Goal: Task Accomplishment & Management: Manage account settings

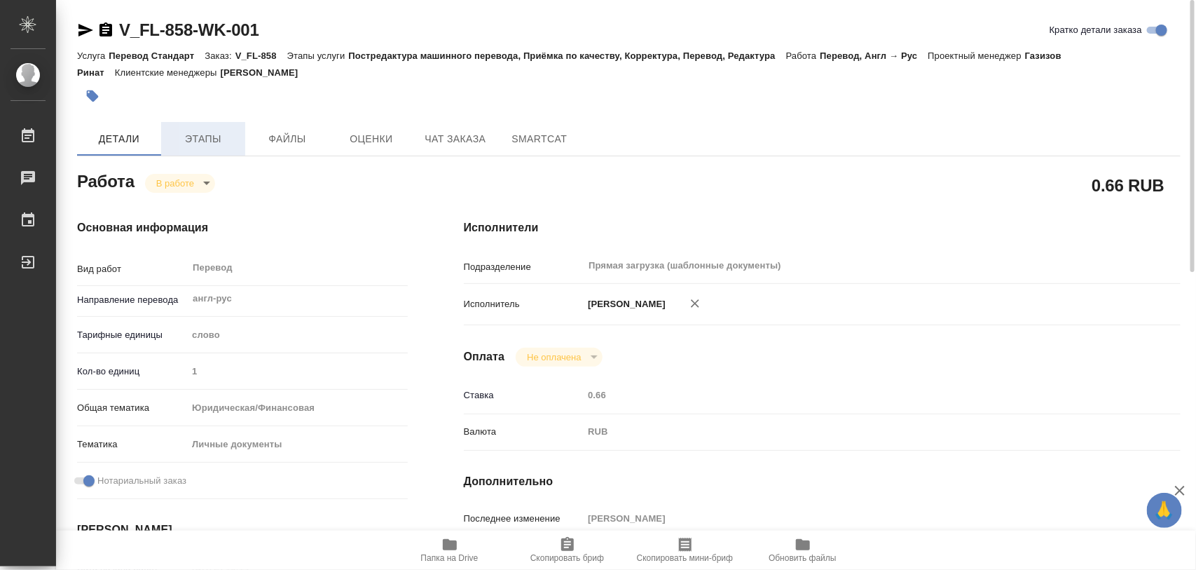
click at [212, 139] on span "Этапы" at bounding box center [203, 139] width 67 height 18
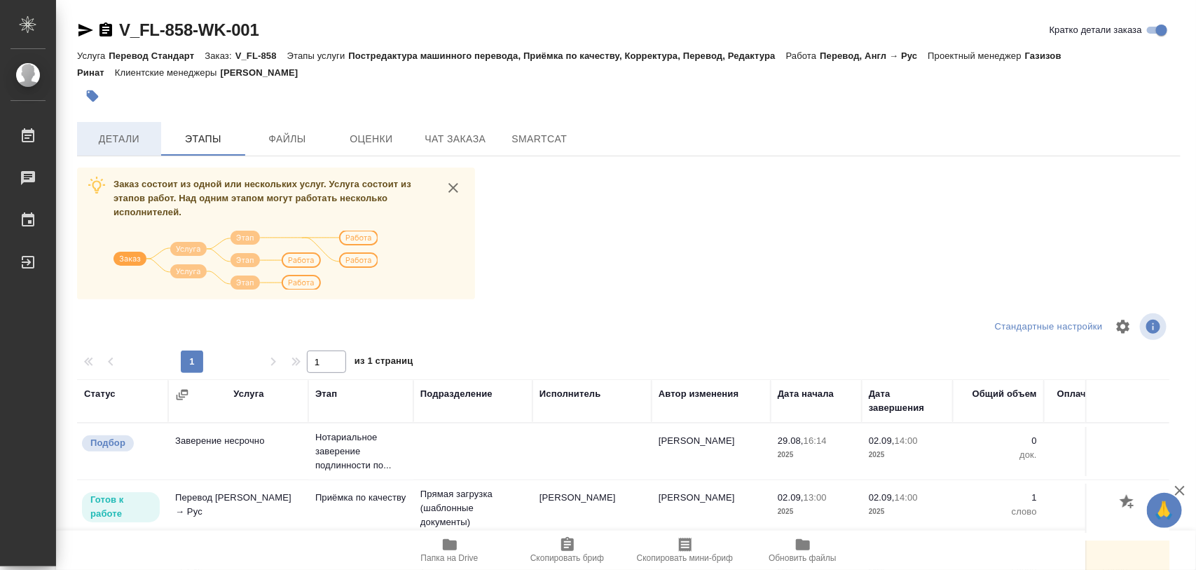
click at [113, 135] on span "Детали" at bounding box center [118, 139] width 67 height 18
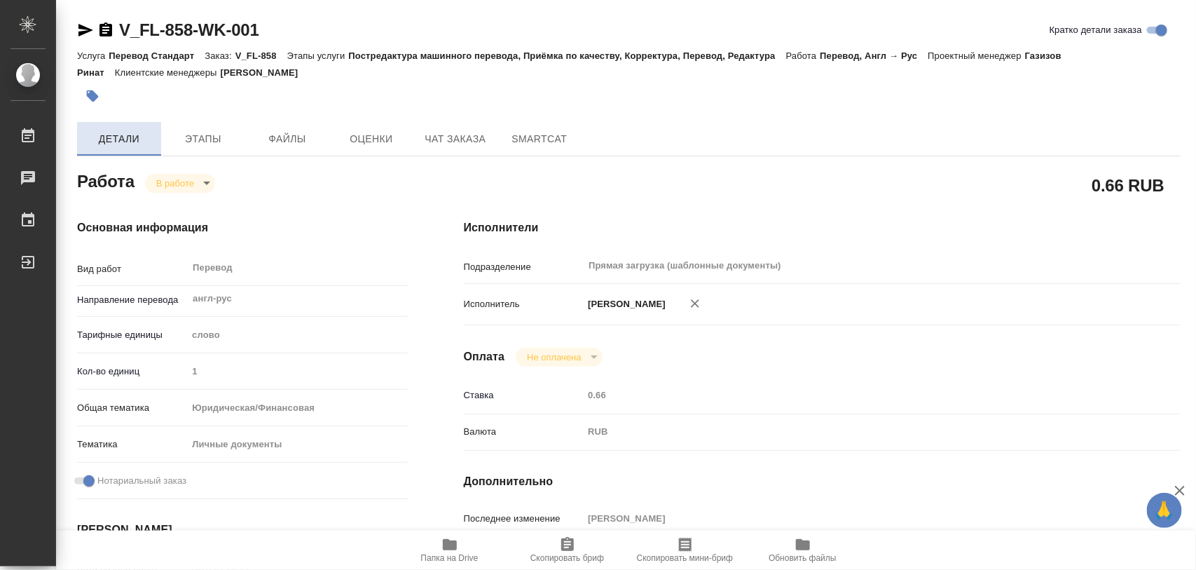
type textarea "x"
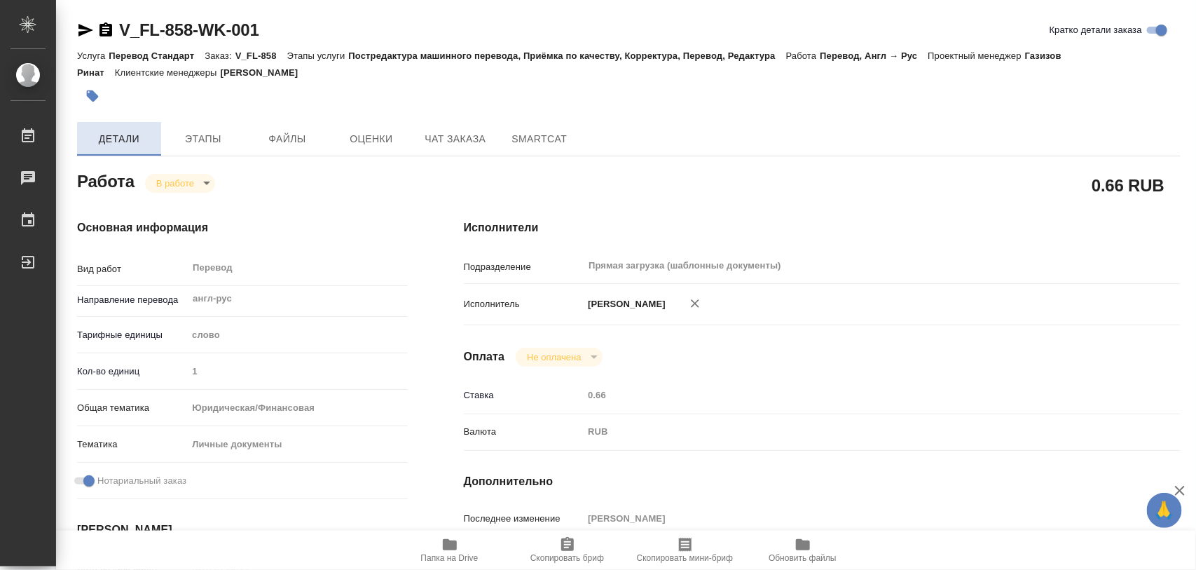
type textarea "x"
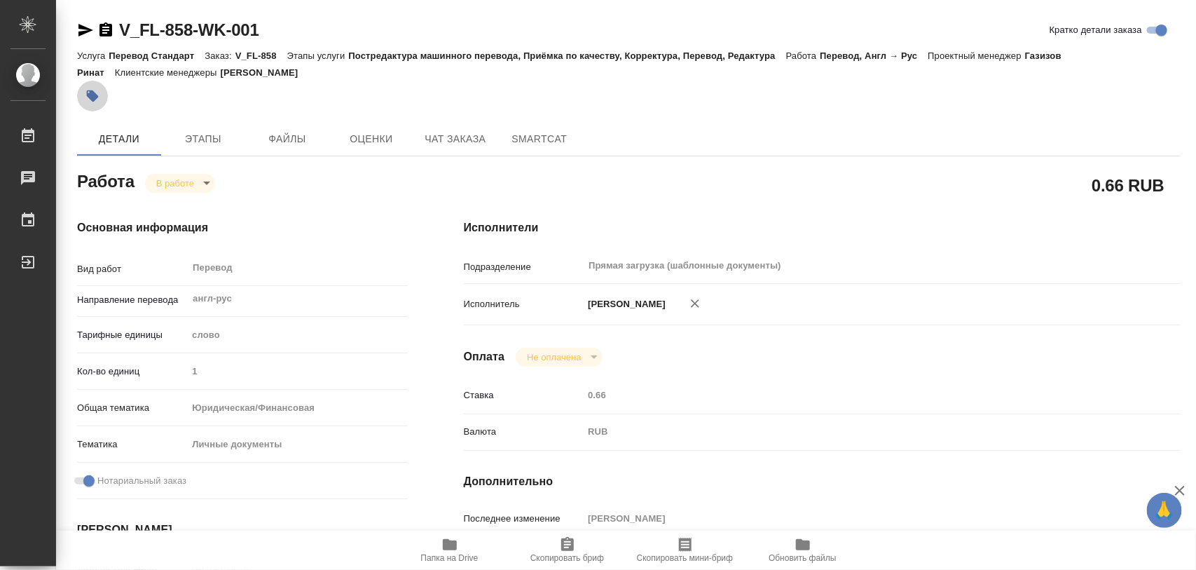
click at [93, 96] on icon "button" at bounding box center [93, 96] width 12 height 12
type textarea "x"
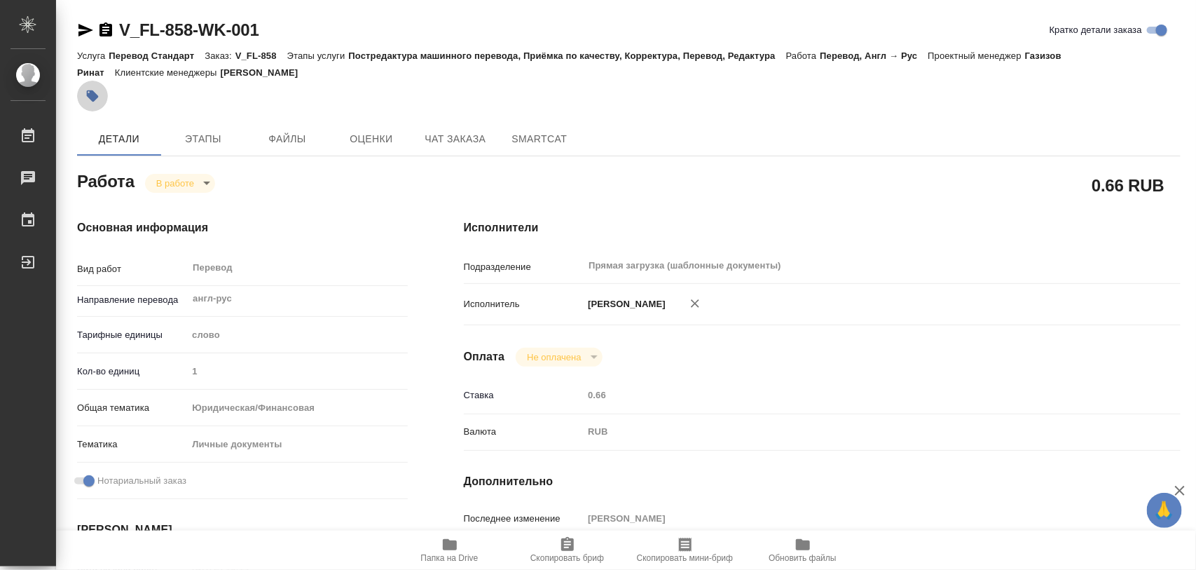
type textarea "x"
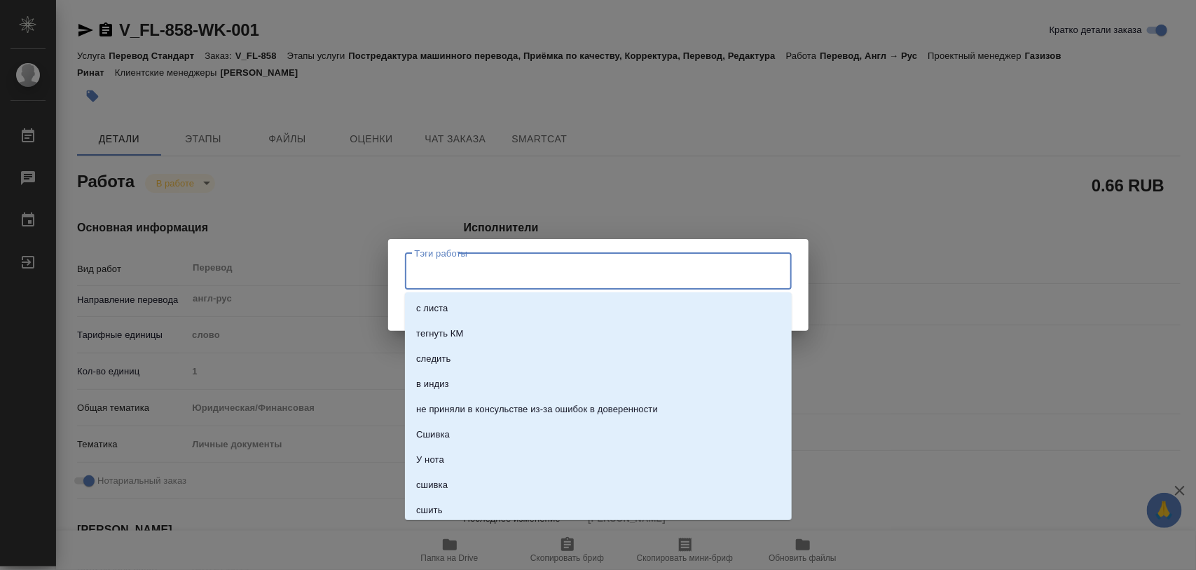
click at [491, 278] on input "Тэги работы" at bounding box center [585, 271] width 348 height 24
type input "436"
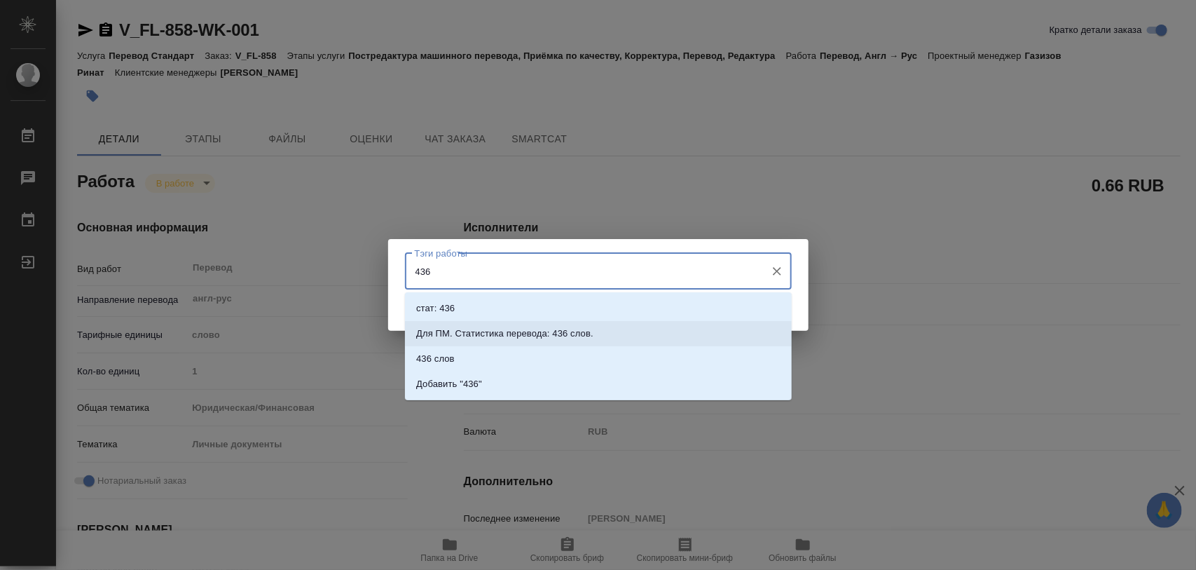
click at [511, 327] on p "Для ПМ. Статистика перевода: 436 слов." at bounding box center [504, 334] width 177 height 14
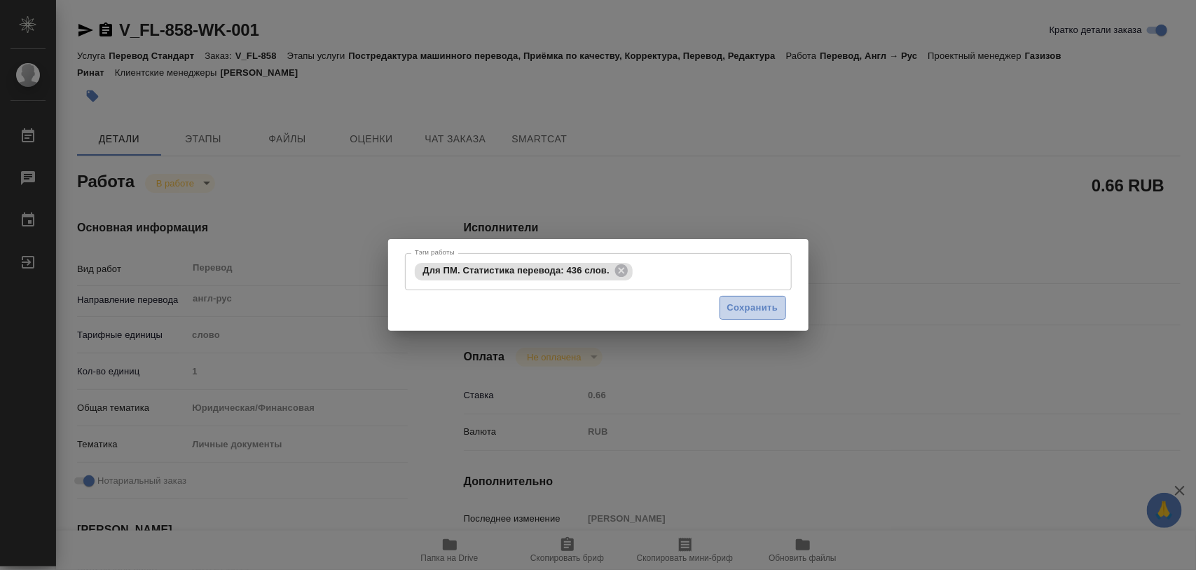
click at [737, 302] on span "Сохранить" at bounding box center [752, 308] width 51 height 16
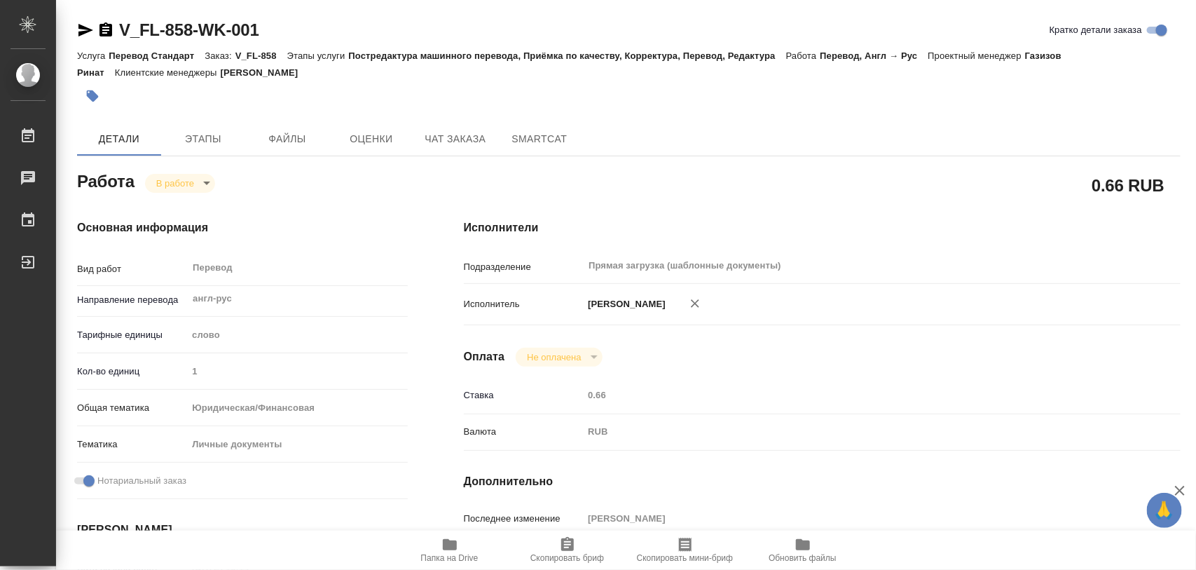
type input "inProgress"
type textarea "Перевод"
type textarea "x"
type input "англ-рус"
type input "5a8b1489cc6b4906c91bfd90"
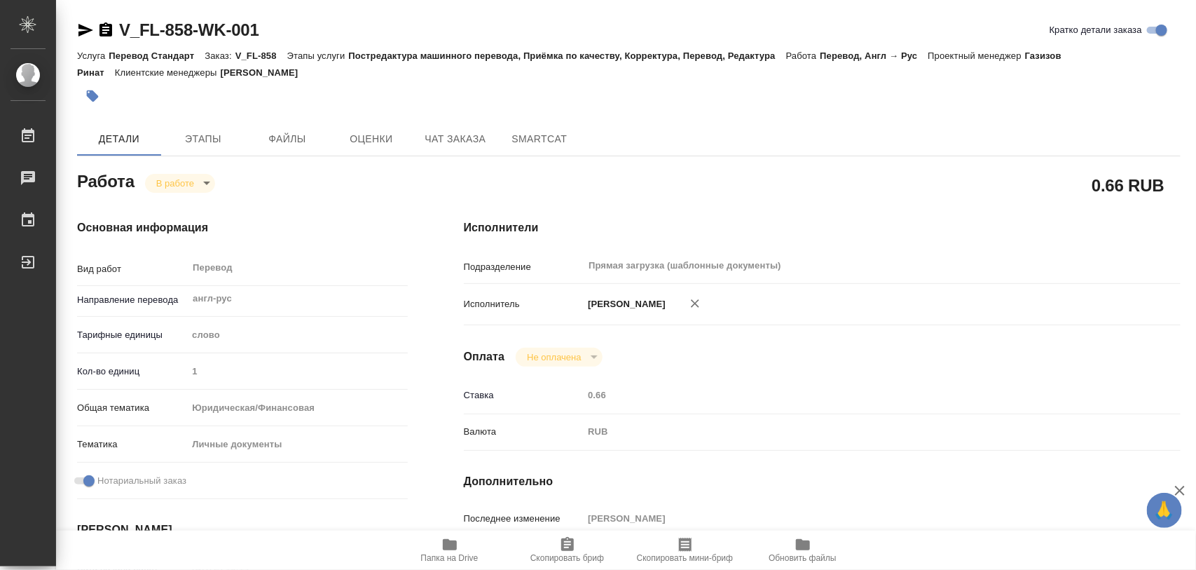
type input "1"
type input "yr-fn"
type input "5a8b8b956a9677013d343cfe"
checkbox input "true"
type input "29.08.2025 16:14"
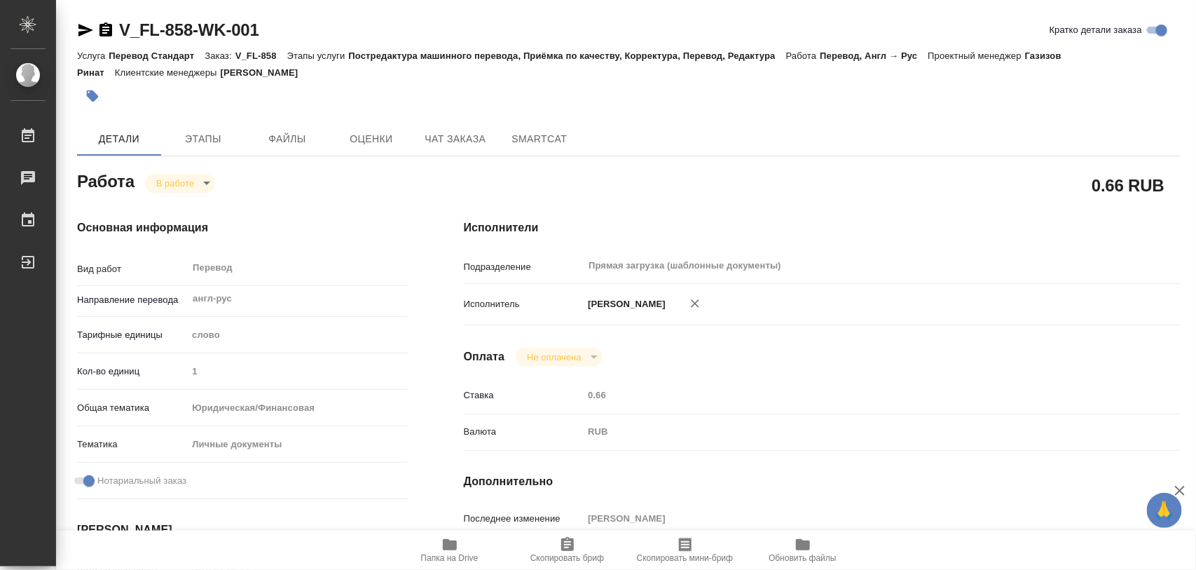
type input "01.09.2025 10:22"
type input "02.09.2025 13:00"
type input "02.09.2025 14:00"
type input "Прямая загрузка (шаблонные документы)"
type input "notPayed"
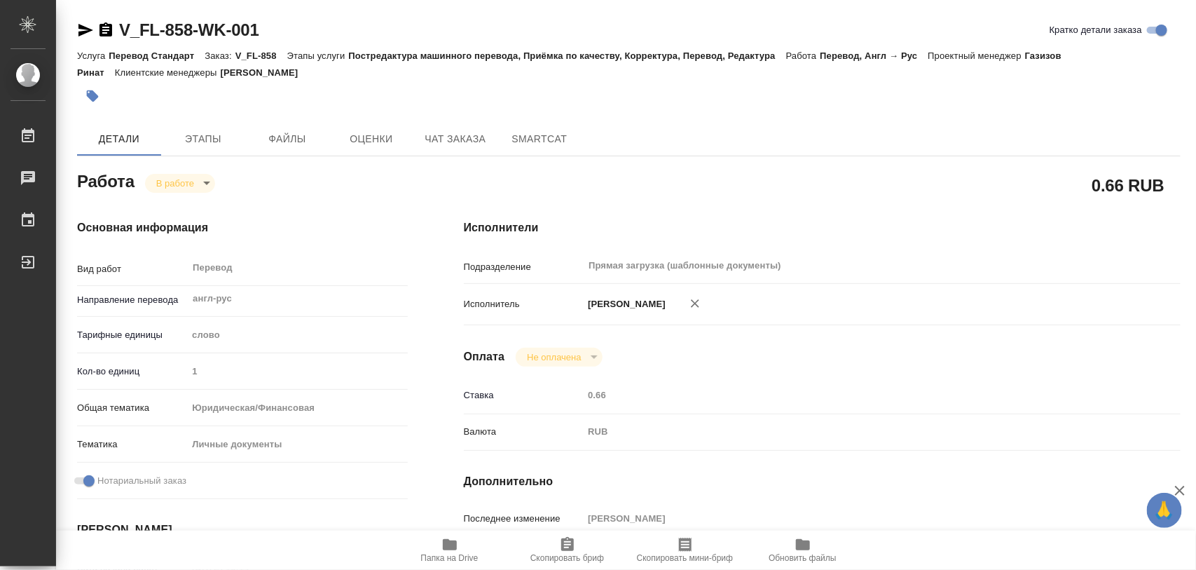
type input "0.66"
type input "RUB"
type input "[PERSON_NAME]"
type textarea "x"
type textarea "/Clients/FL_V/Orders/V_FL-858/Translated/V_FL-858-WK-001"
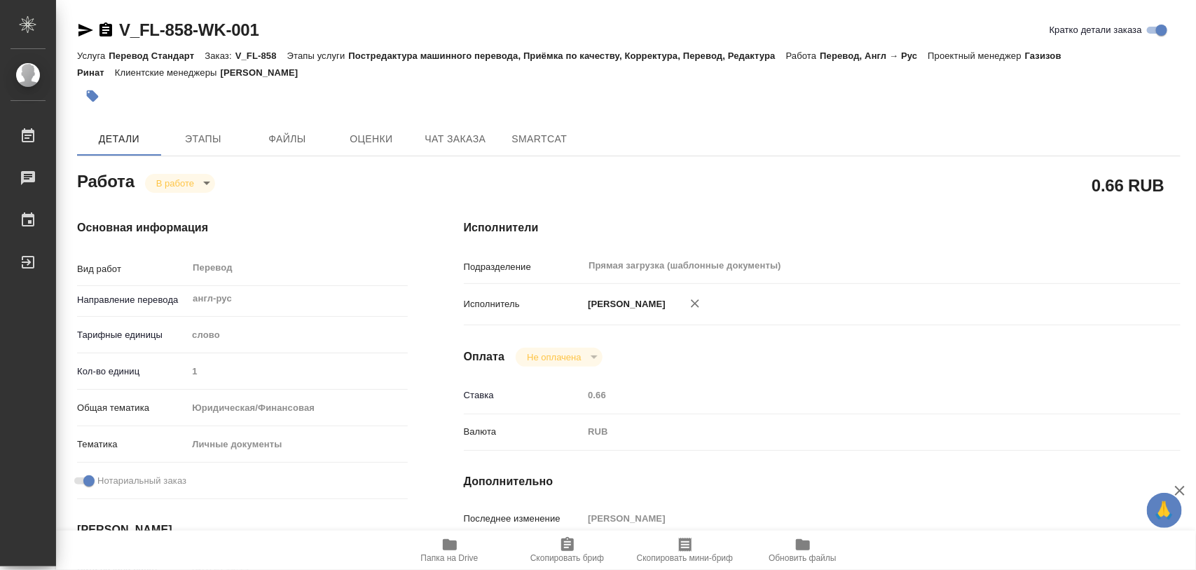
type textarea "x"
type input "V_FL-858"
type input "Перевод Стандарт"
type input "Постредактура машинного перевода, Приёмка по качеству, Корректура, Перевод, Ред…"
type input "[PERSON_NAME]"
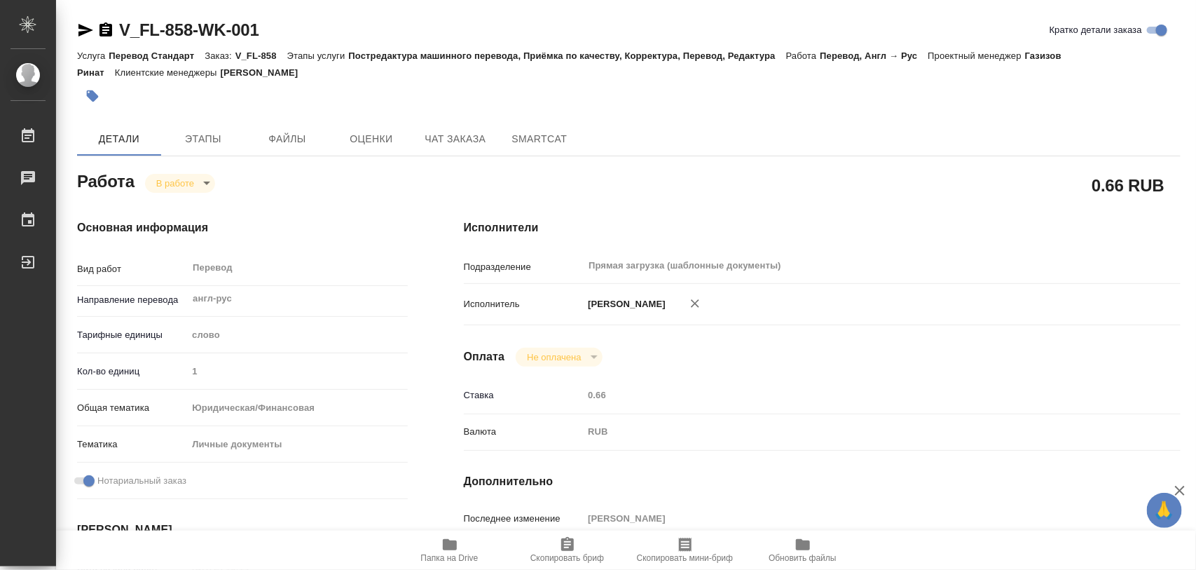
type input "/Clients/FL_V/Orders/V_FL-858"
type textarea "x"
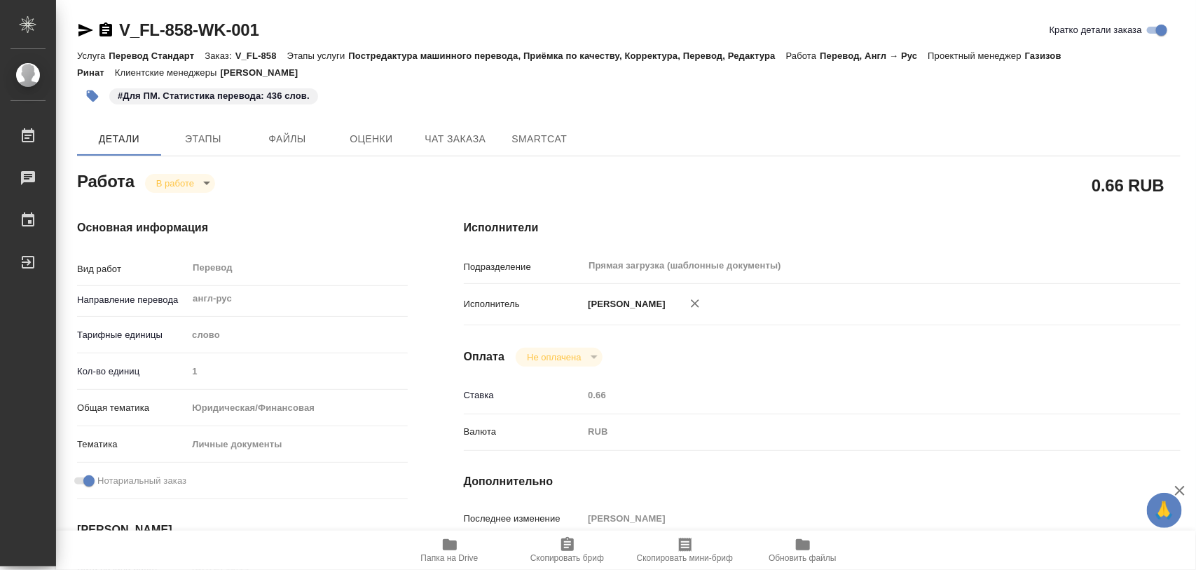
type textarea "x"
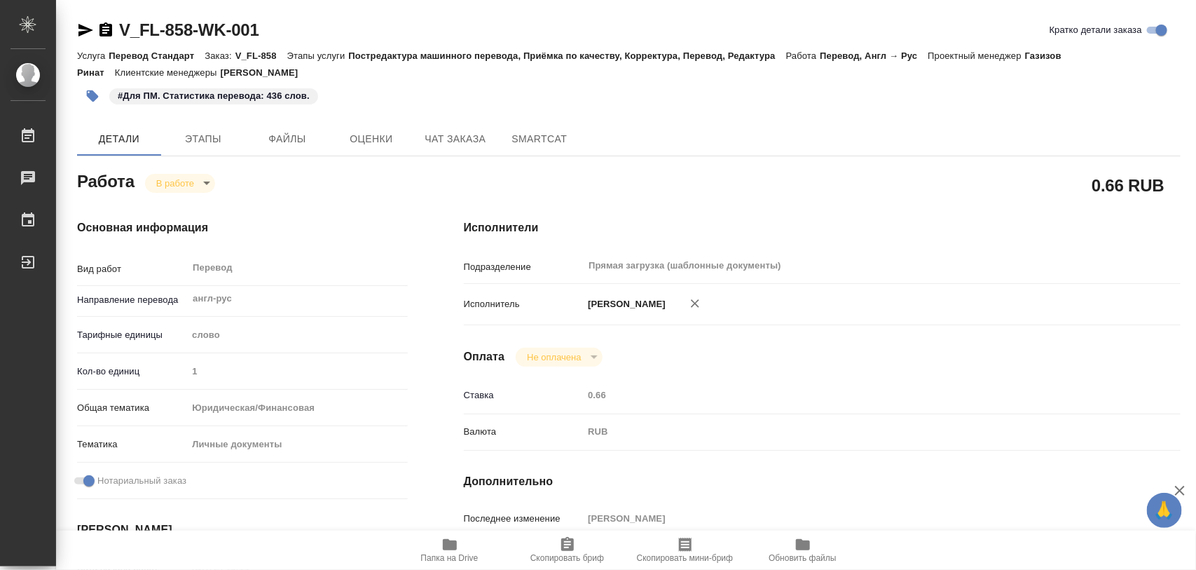
type textarea "x"
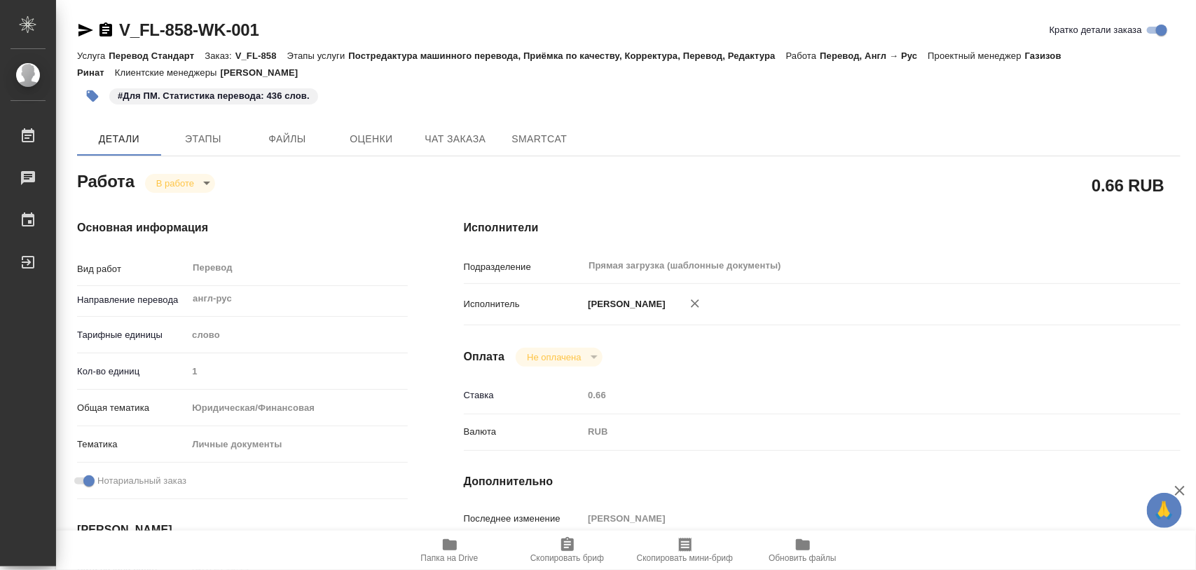
type textarea "x"
click at [191, 187] on body "🙏 .cls-1 fill:#fff; AWATERA Iglakov Maksim Работы 0 Чаты График Выйти V_FL-858-…" at bounding box center [598, 285] width 1196 height 570
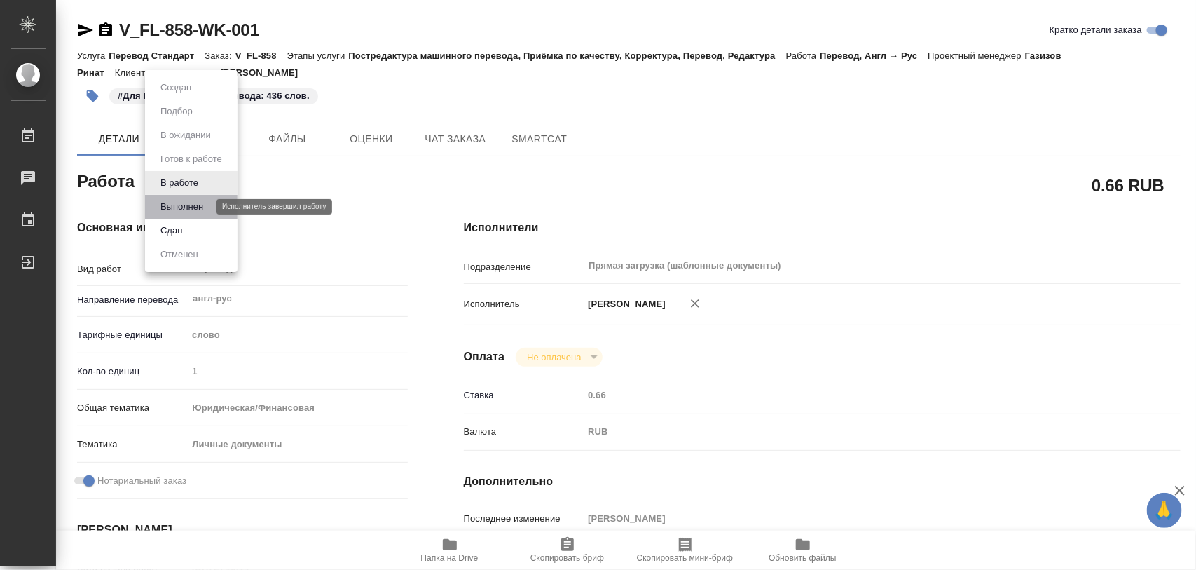
click at [187, 204] on button "Выполнен" at bounding box center [181, 206] width 51 height 15
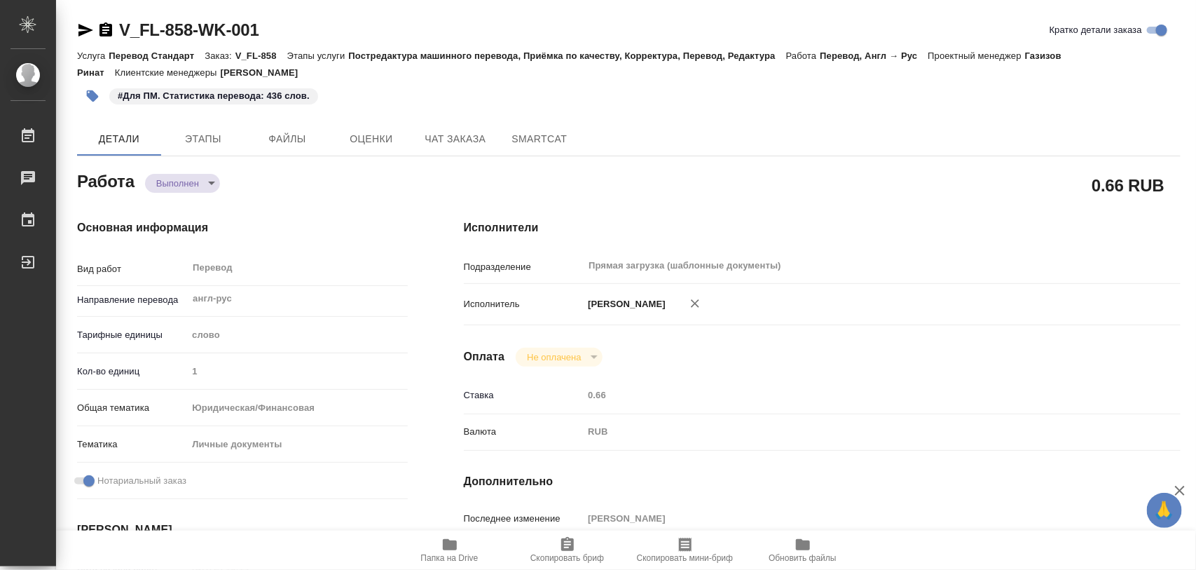
type textarea "x"
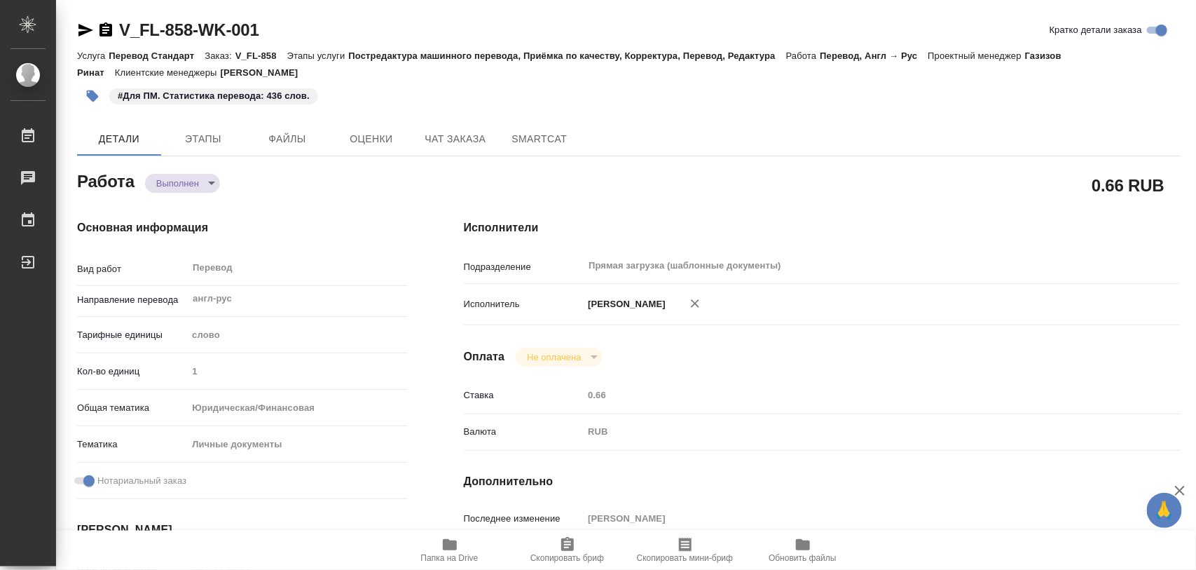
type textarea "x"
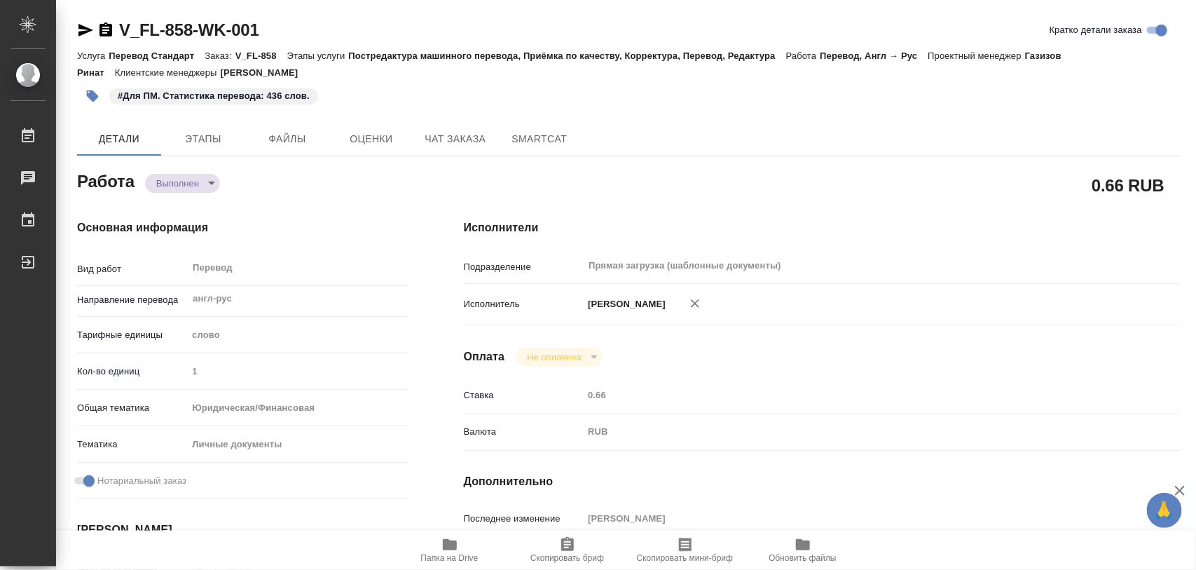
type textarea "x"
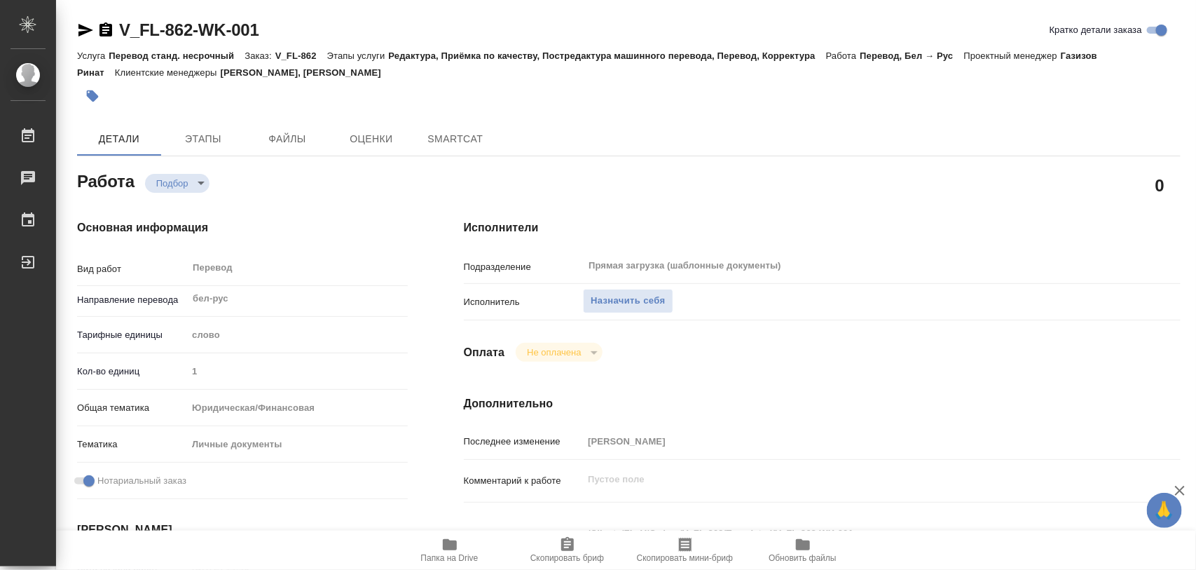
type textarea "x"
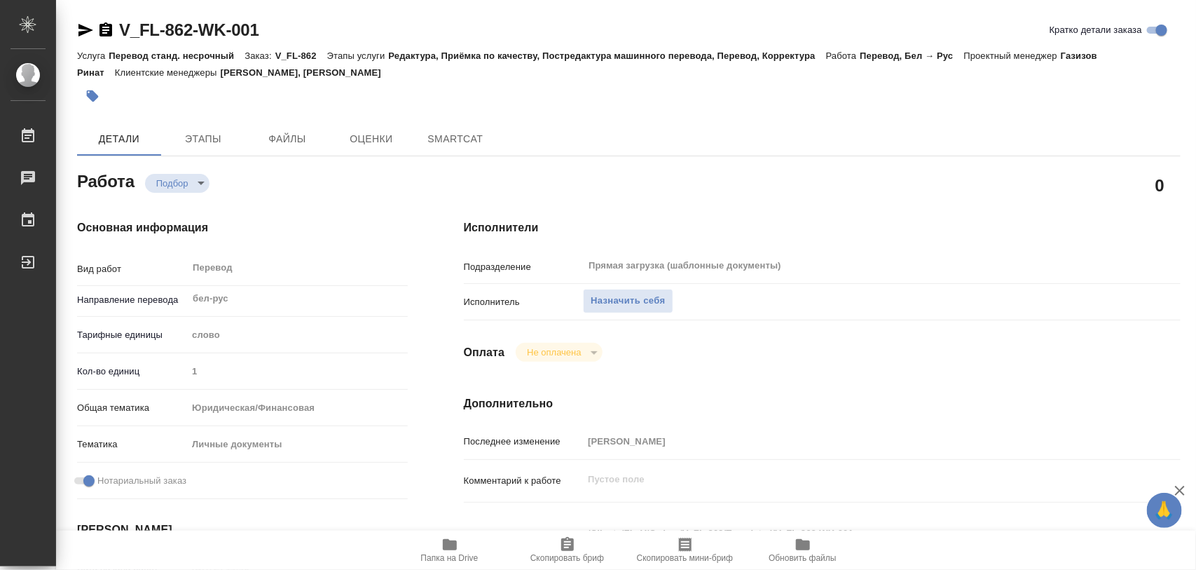
type textarea "x"
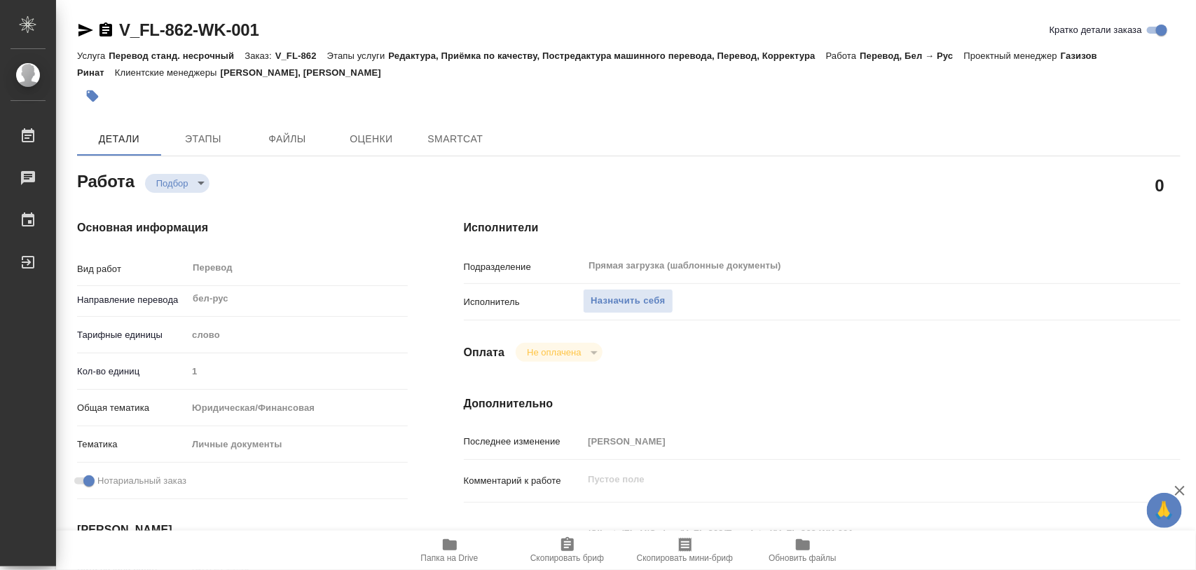
type textarea "x"
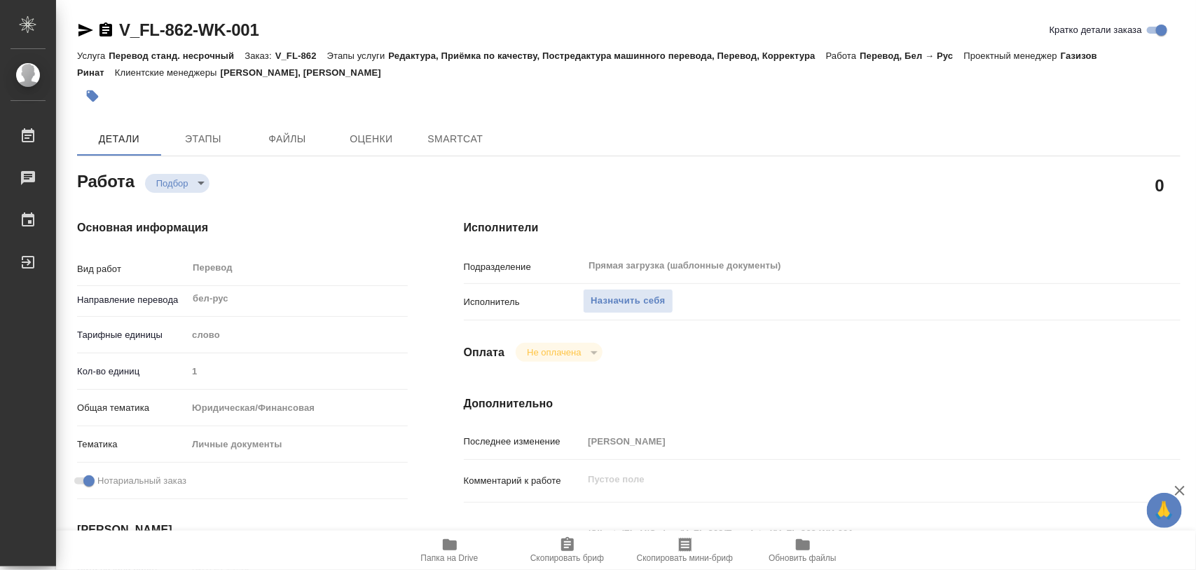
type textarea "x"
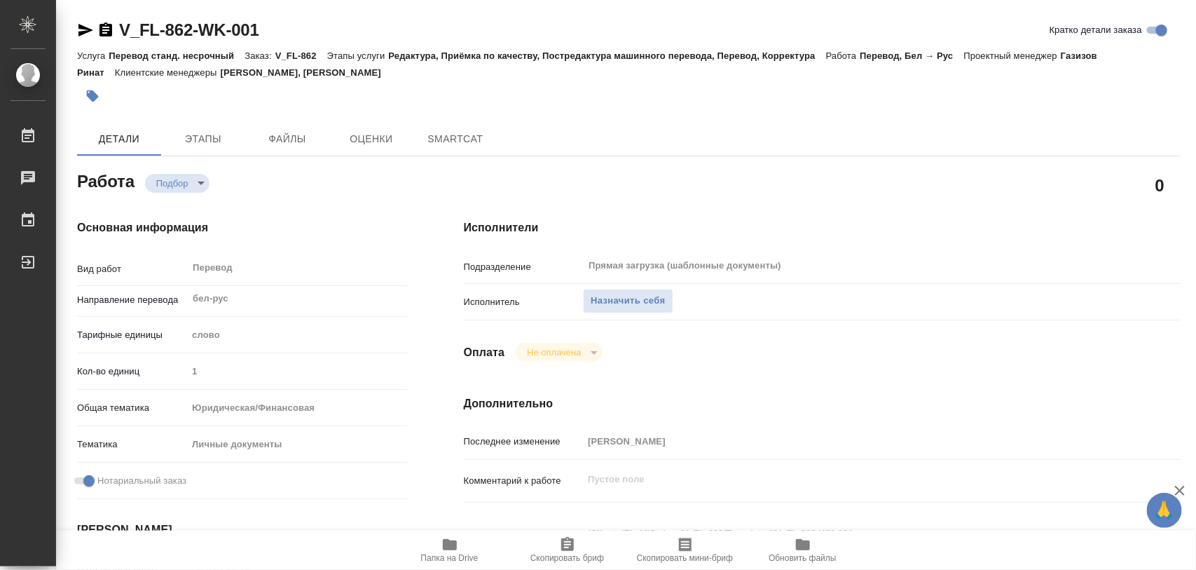
type textarea "x"
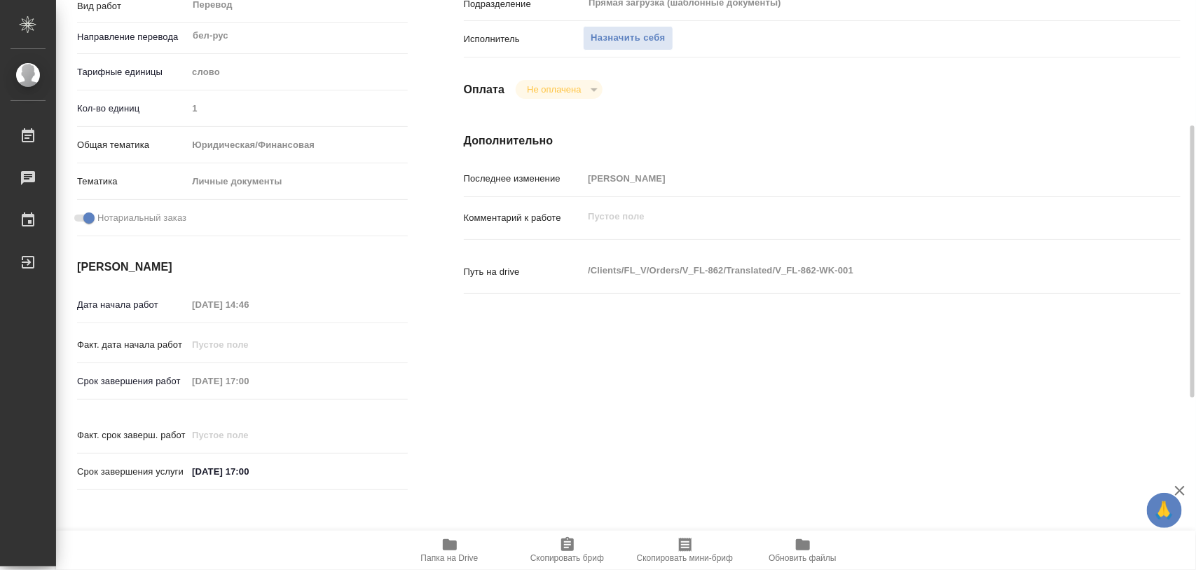
type textarea "x"
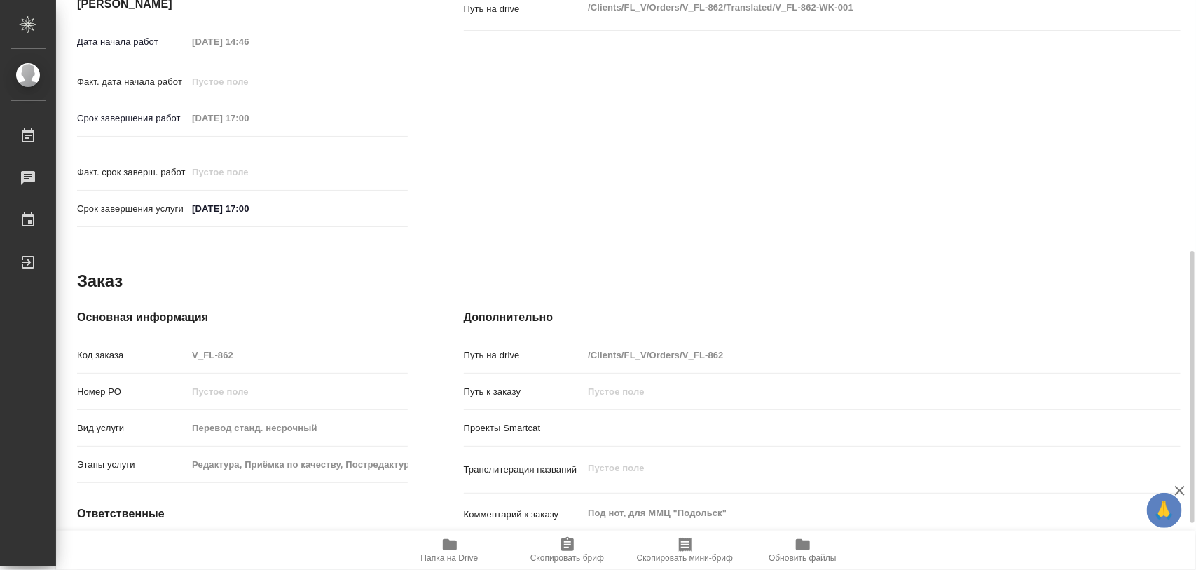
scroll to position [624, 0]
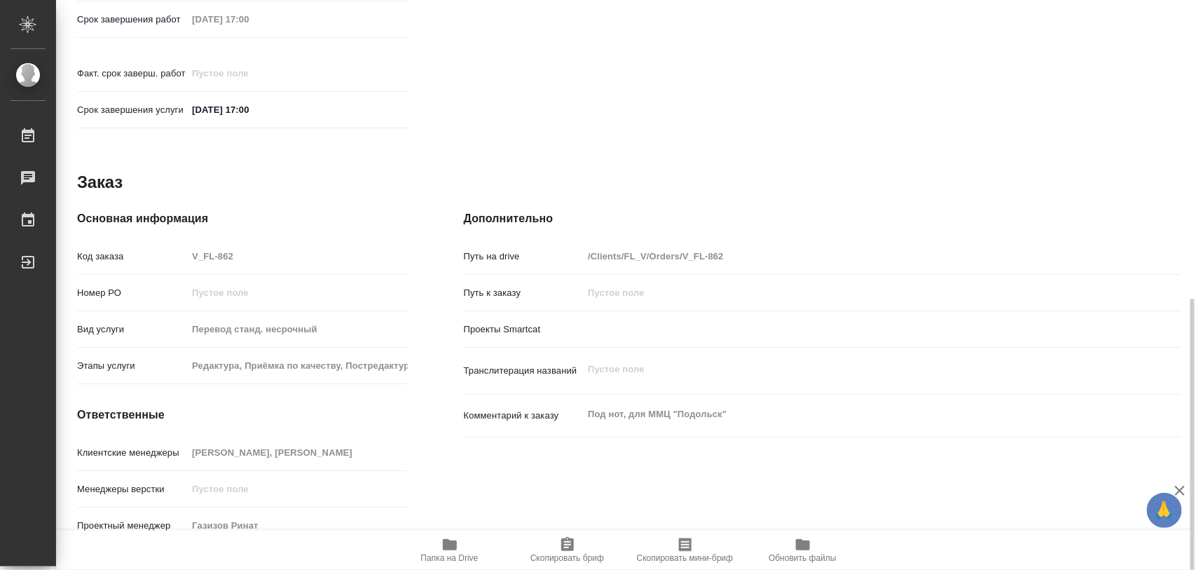
type textarea "x"
